Goal: Find specific page/section: Find specific page/section

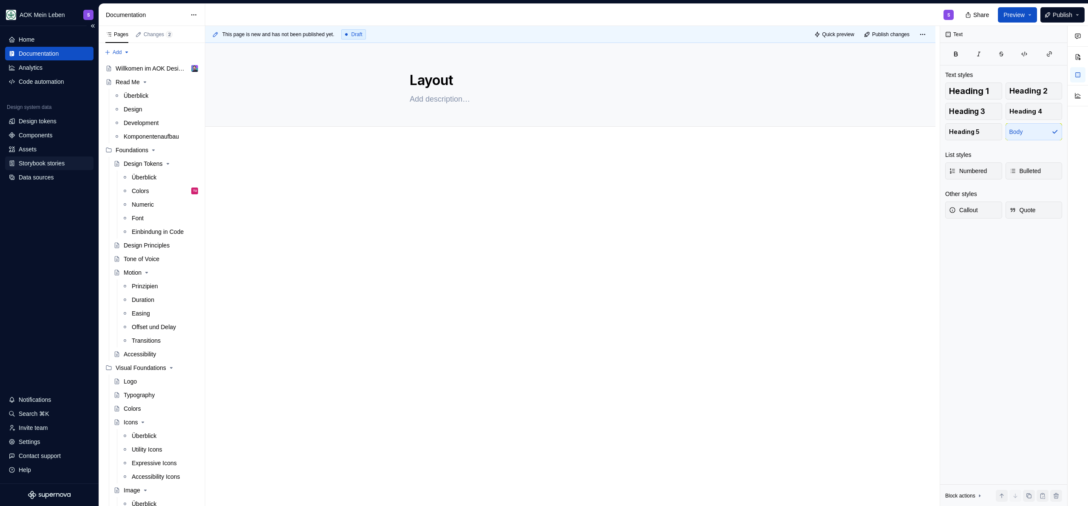
click at [55, 163] on div "Storybook stories" at bounding box center [42, 163] width 46 height 8
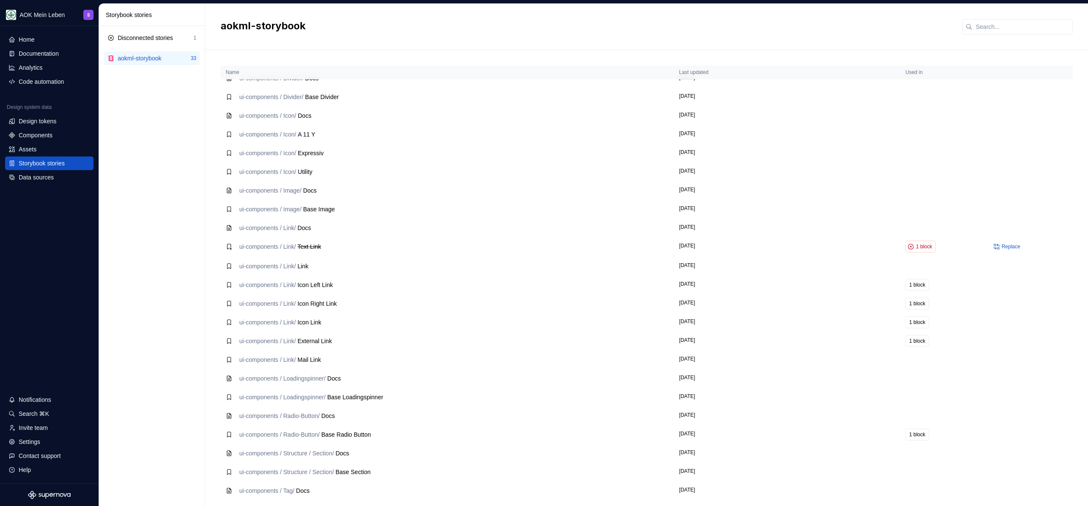
scroll to position [192, 0]
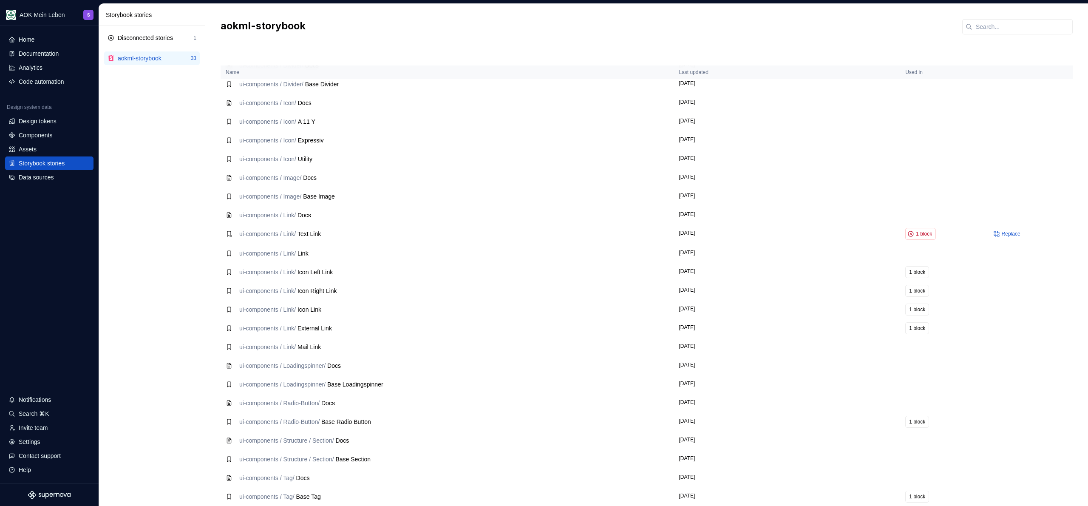
click at [192, 268] on div "Disconnected stories 1 aokml-storybook 33" at bounding box center [152, 266] width 106 height 480
click at [177, 43] on div "Disconnected stories 1" at bounding box center [152, 38] width 96 height 14
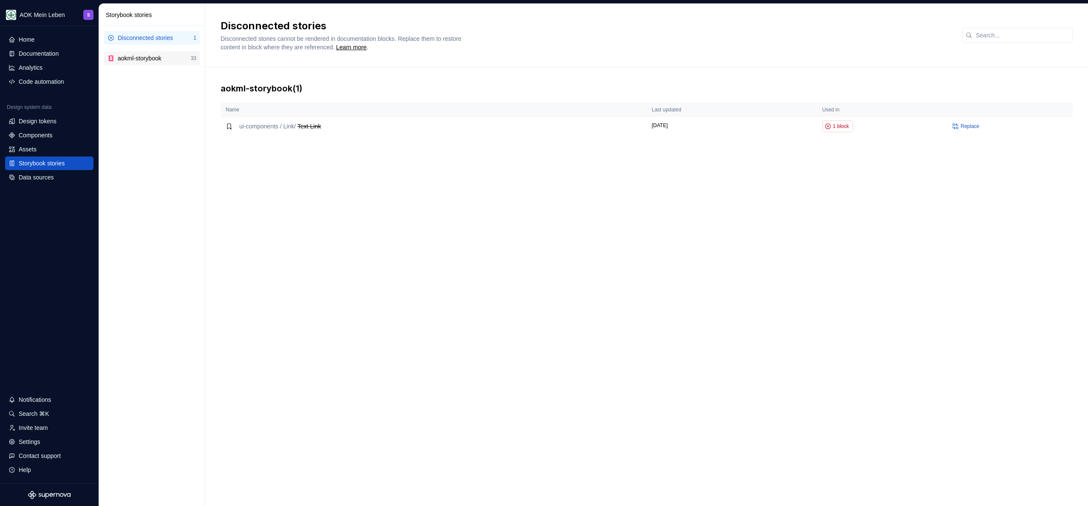
click at [156, 52] on div "aokml-storybook 33" at bounding box center [152, 58] width 96 height 14
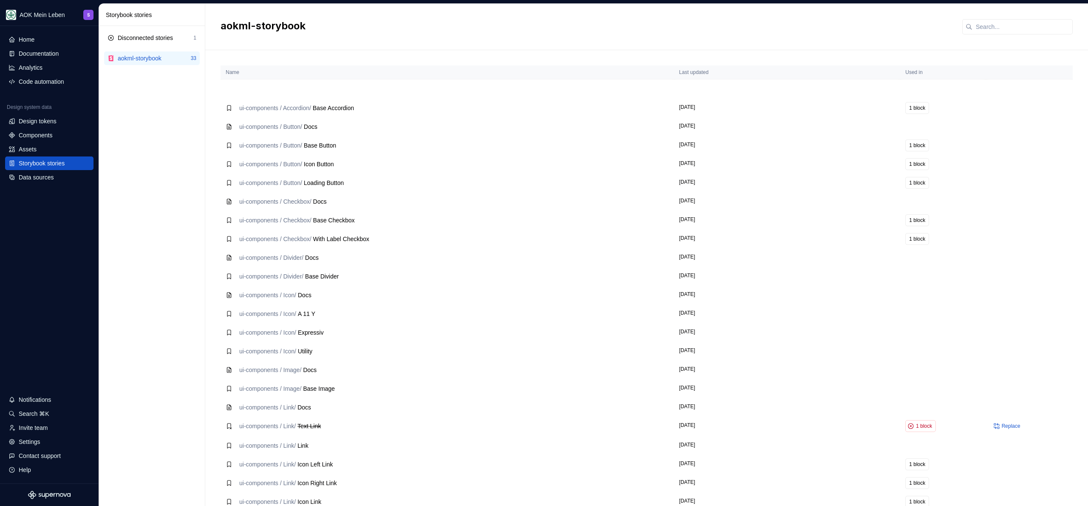
scroll to position [192, 0]
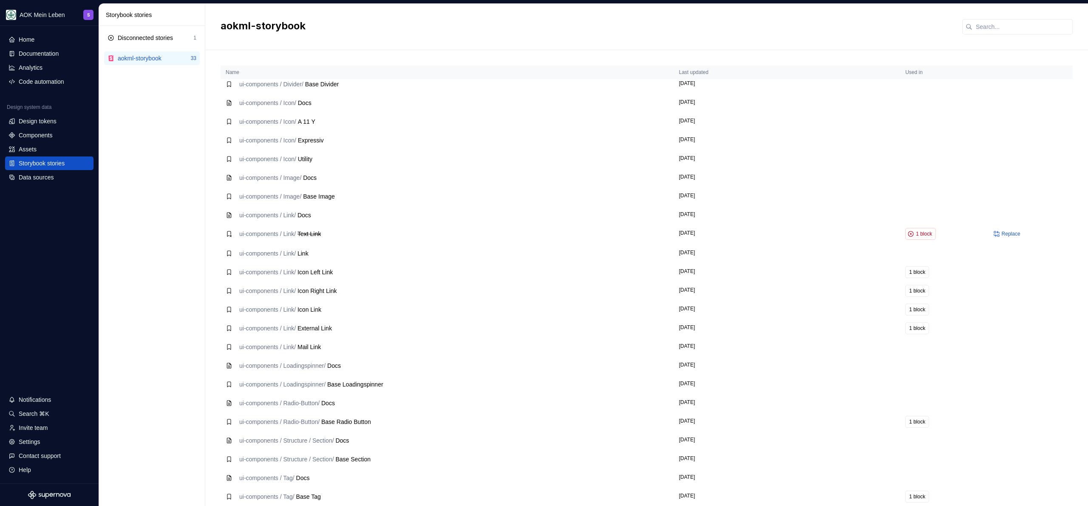
click at [173, 246] on div "Disconnected stories 1 aokml-storybook 33" at bounding box center [152, 266] width 106 height 480
click at [154, 177] on div "Disconnected stories 1 aokml-storybook 33" at bounding box center [152, 266] width 106 height 480
click at [39, 138] on div "Components" at bounding box center [36, 135] width 34 height 8
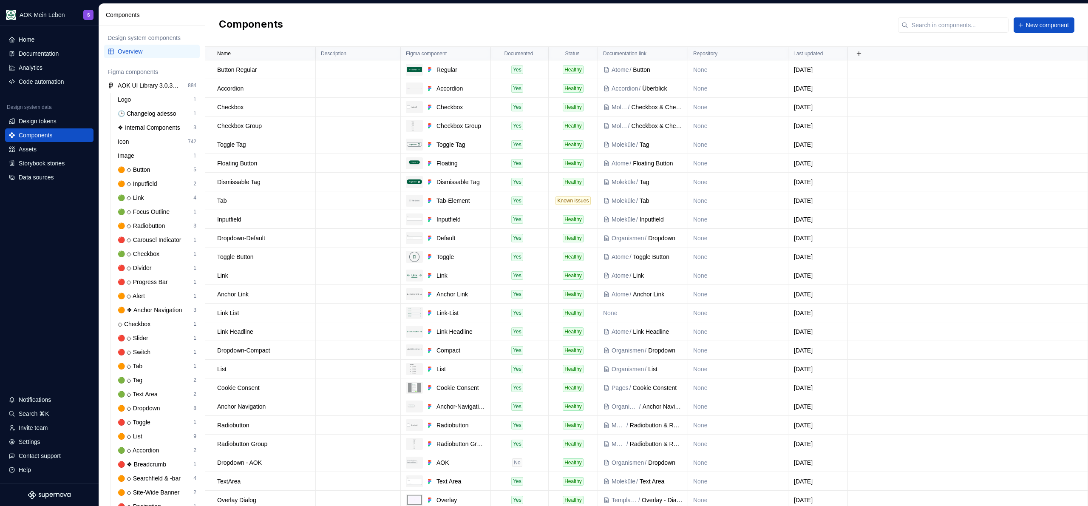
click at [340, 21] on div "Components New component" at bounding box center [646, 25] width 882 height 43
click at [424, 21] on div "Components New component" at bounding box center [646, 25] width 882 height 43
click at [370, 23] on div "Components New component" at bounding box center [646, 25] width 882 height 43
click at [676, 20] on div "Components New component" at bounding box center [646, 25] width 882 height 43
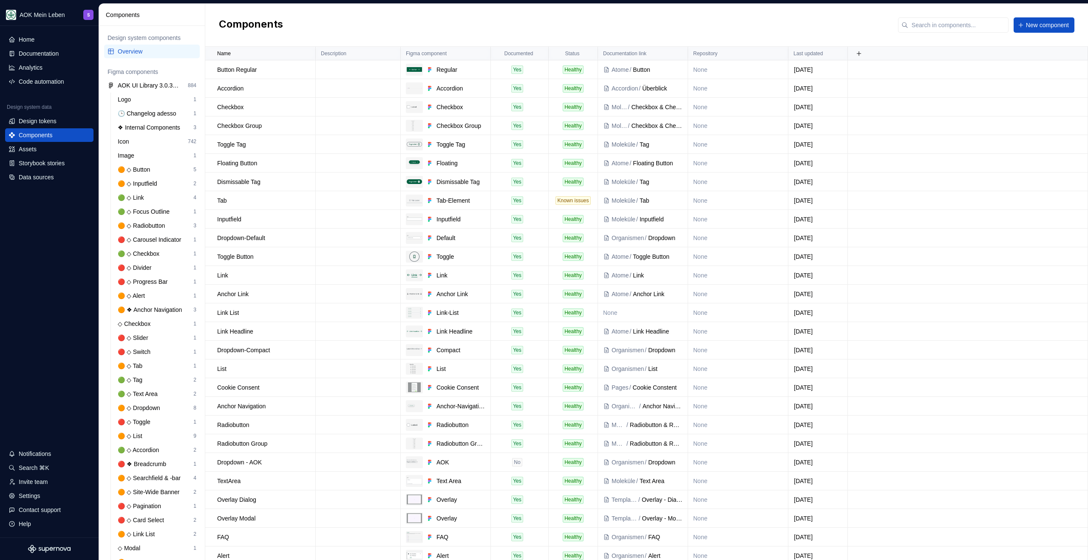
click at [467, 17] on div "Components New component" at bounding box center [646, 25] width 882 height 43
